Goal: Information Seeking & Learning: Learn about a topic

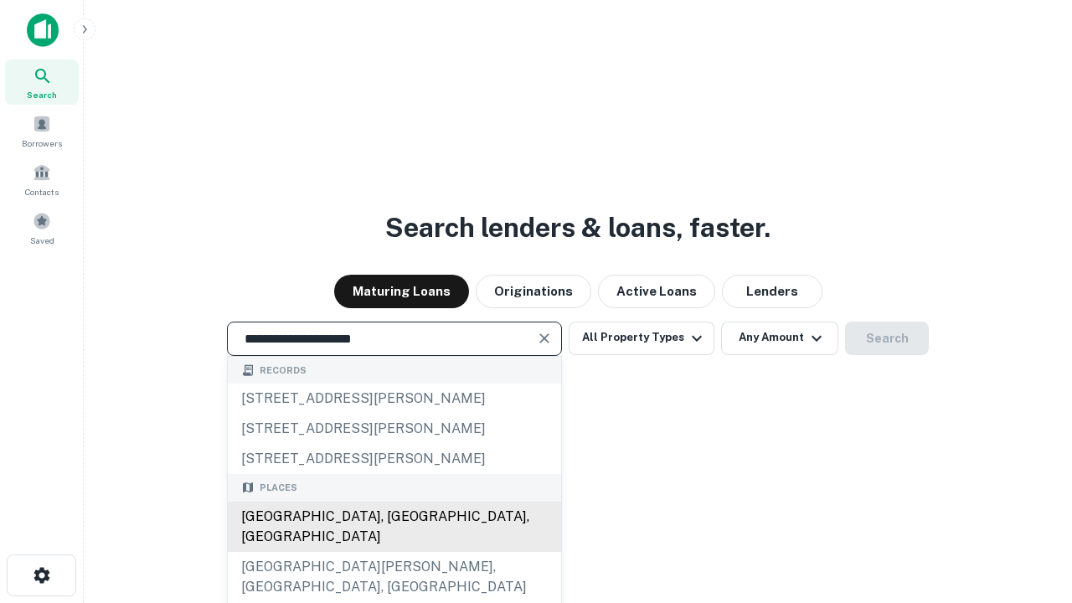
click at [394, 552] on div "[GEOGRAPHIC_DATA], [GEOGRAPHIC_DATA], [GEOGRAPHIC_DATA]" at bounding box center [394, 527] width 333 height 50
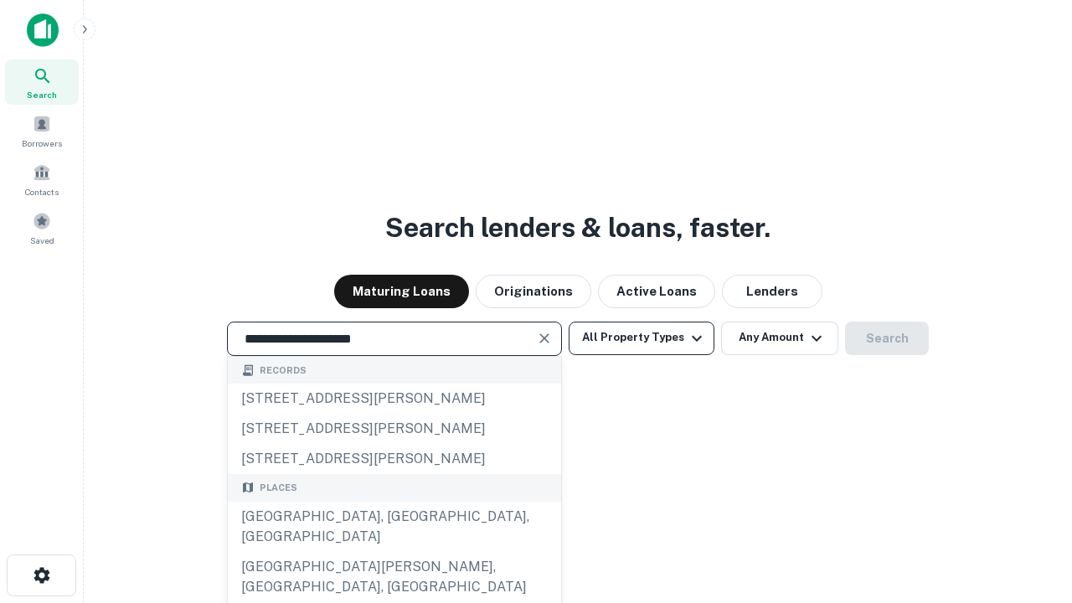
click at [641, 337] on button "All Property Types" at bounding box center [642, 338] width 146 height 33
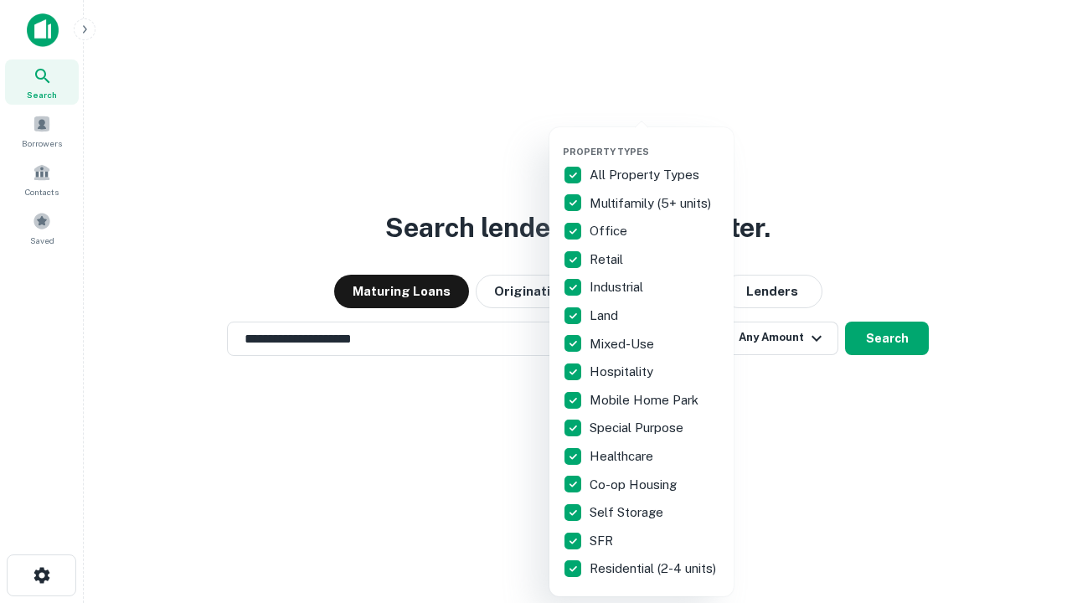
type input "**********"
click at [655, 141] on button "button" at bounding box center [655, 141] width 184 height 1
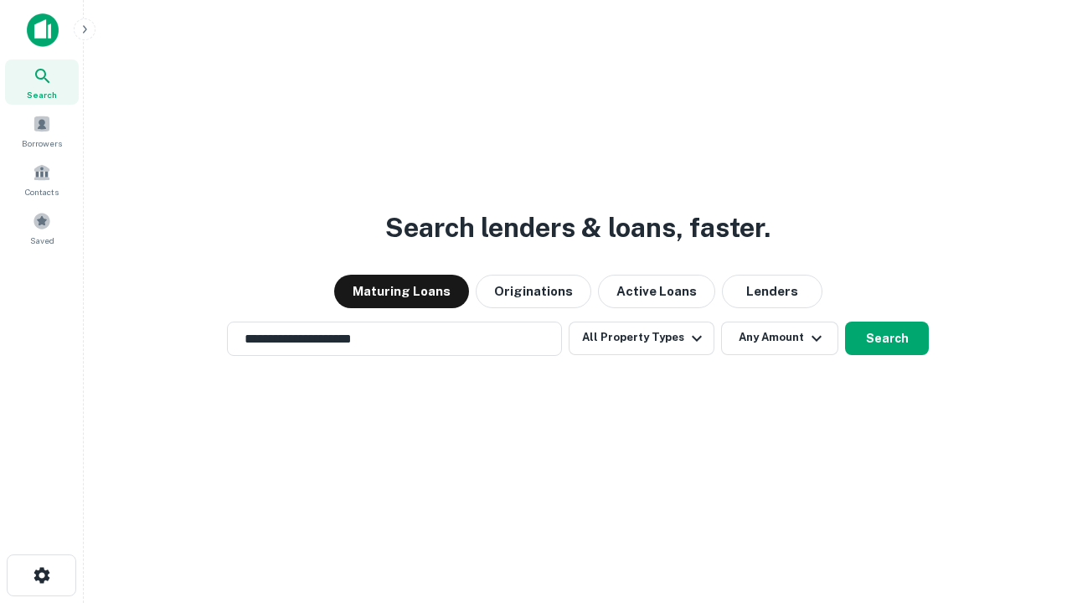
scroll to position [26, 0]
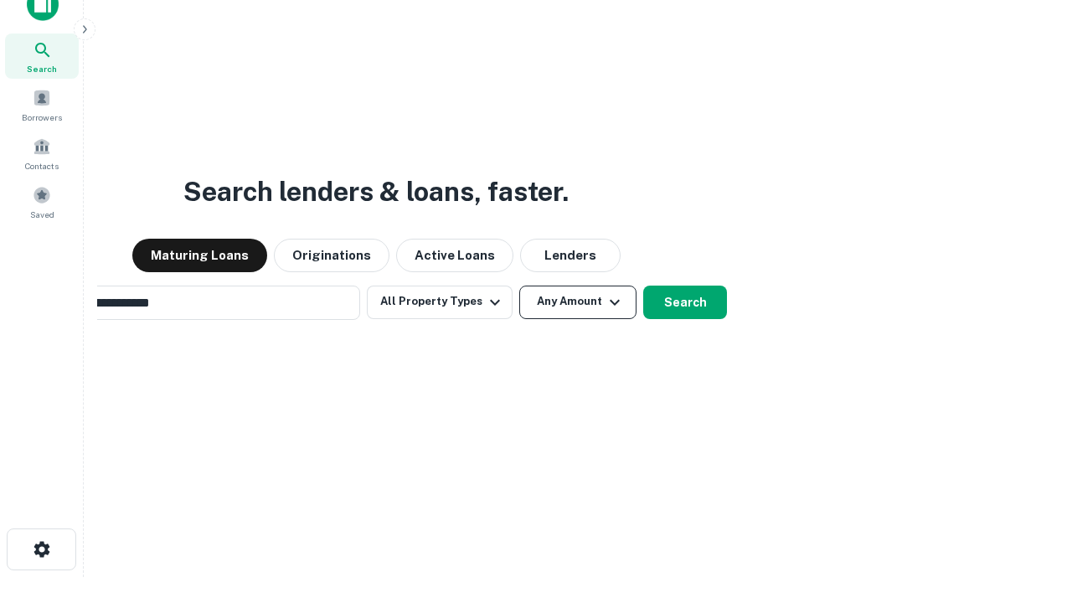
click at [519, 286] on button "Any Amount" at bounding box center [577, 302] width 117 height 33
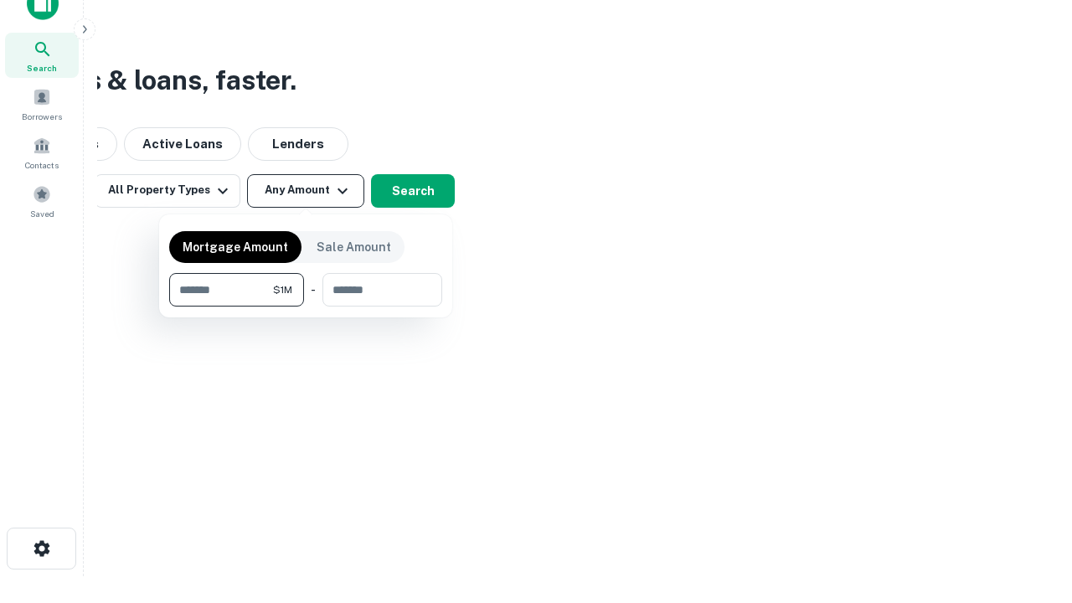
type input "*******"
click at [306, 307] on button "button" at bounding box center [305, 307] width 273 height 1
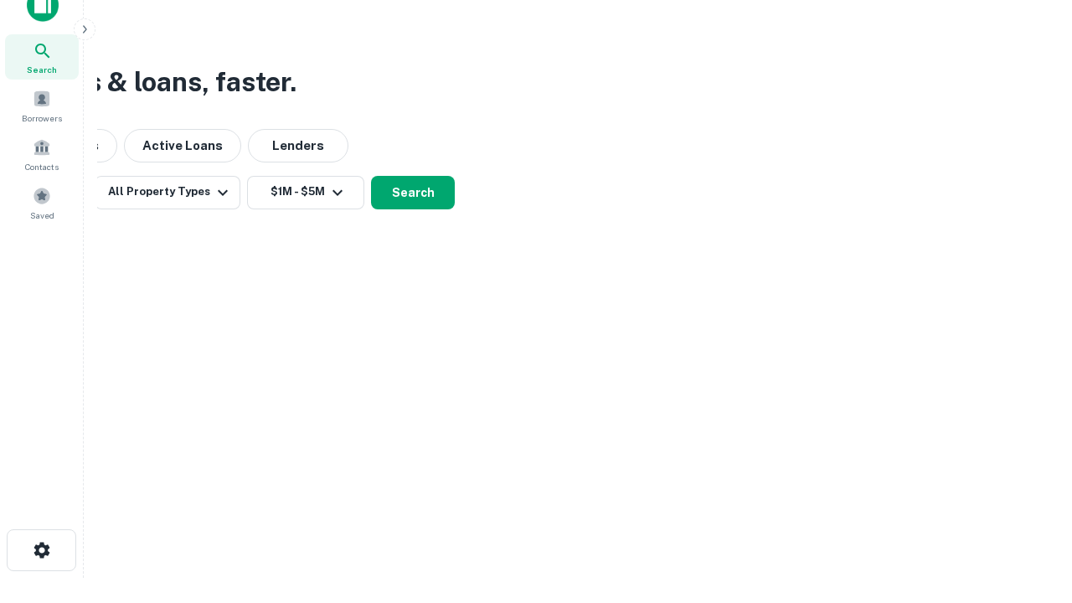
scroll to position [10, 309]
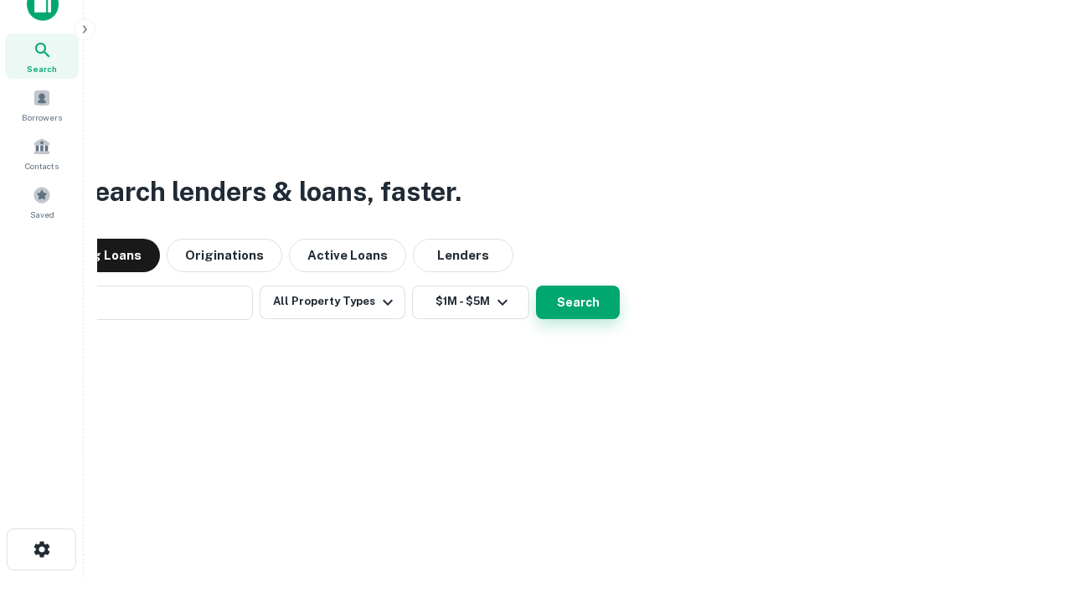
click at [536, 286] on button "Search" at bounding box center [578, 302] width 84 height 33
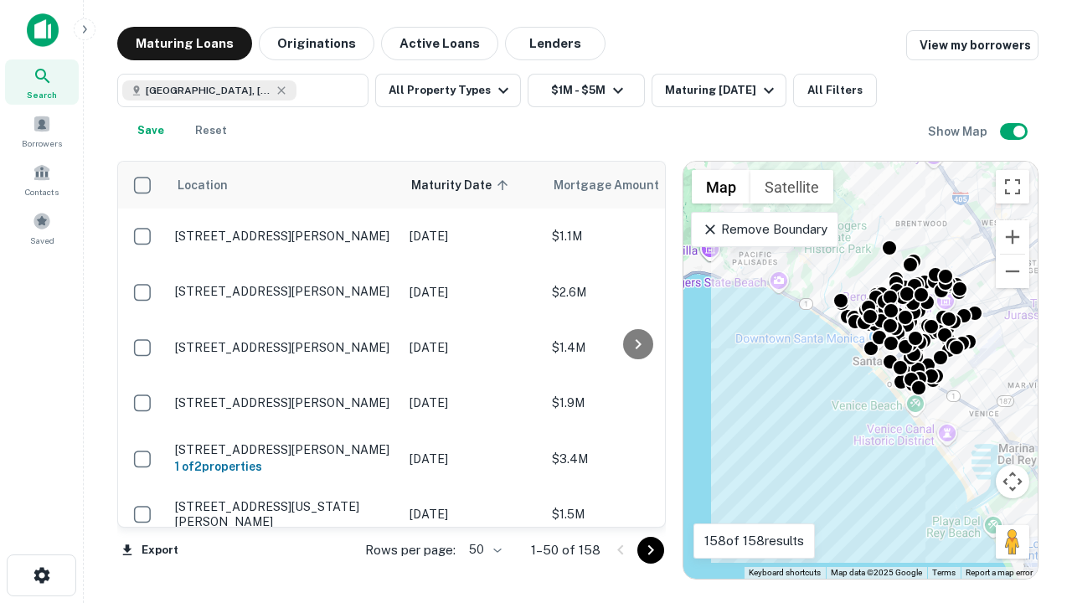
click at [482, 549] on body "Search Borrowers Contacts Saved Maturing Loans Originations Active Loans Lender…" at bounding box center [536, 301] width 1072 height 603
click at [483, 507] on li "25" at bounding box center [483, 507] width 49 height 30
